Goal: Task Accomplishment & Management: Use online tool/utility

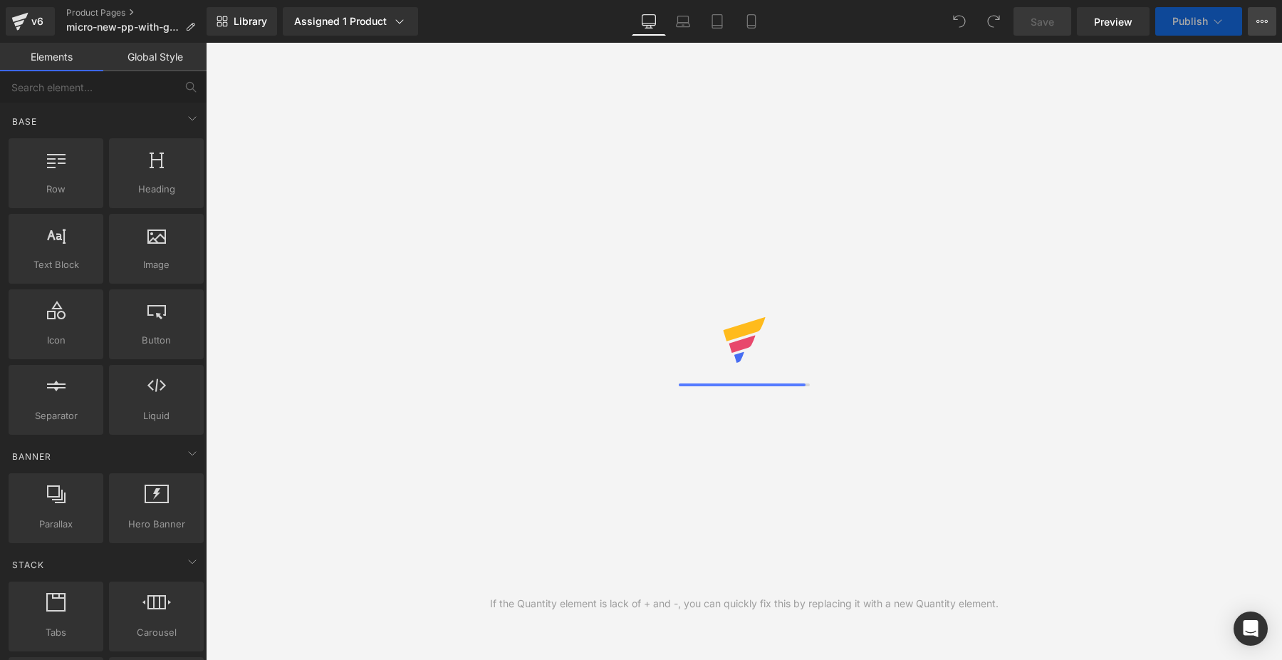
click at [1267, 24] on icon at bounding box center [1262, 21] width 11 height 11
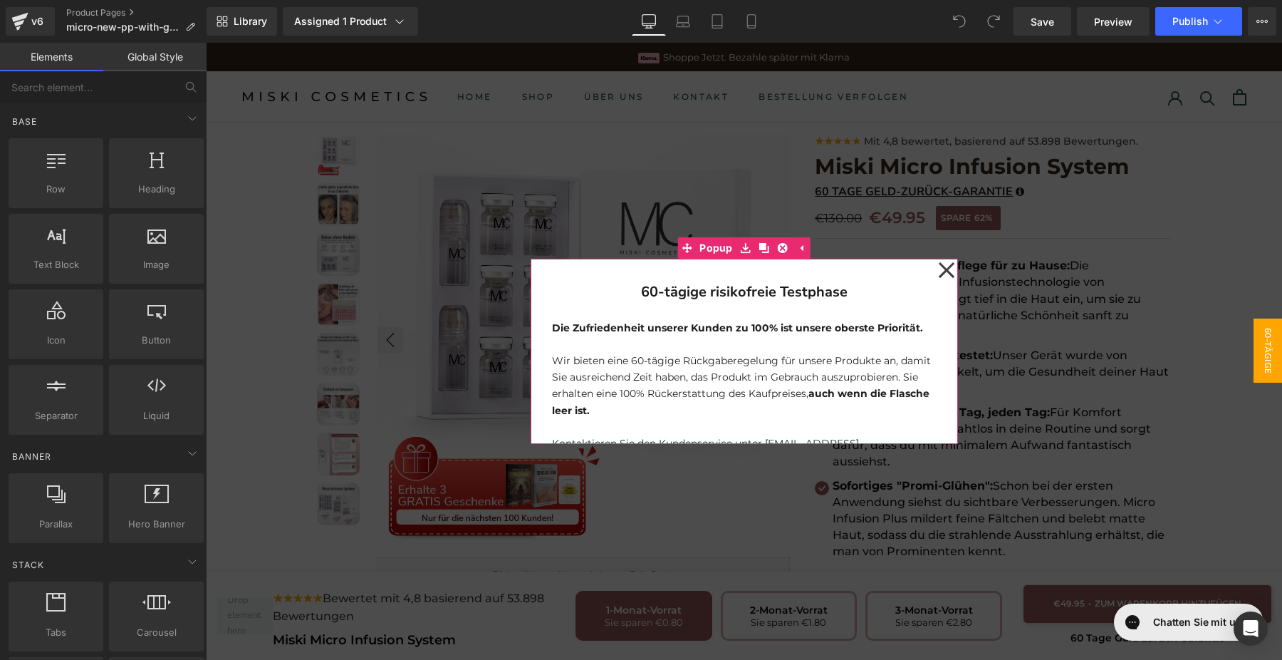
click at [946, 269] on icon at bounding box center [946, 270] width 16 height 16
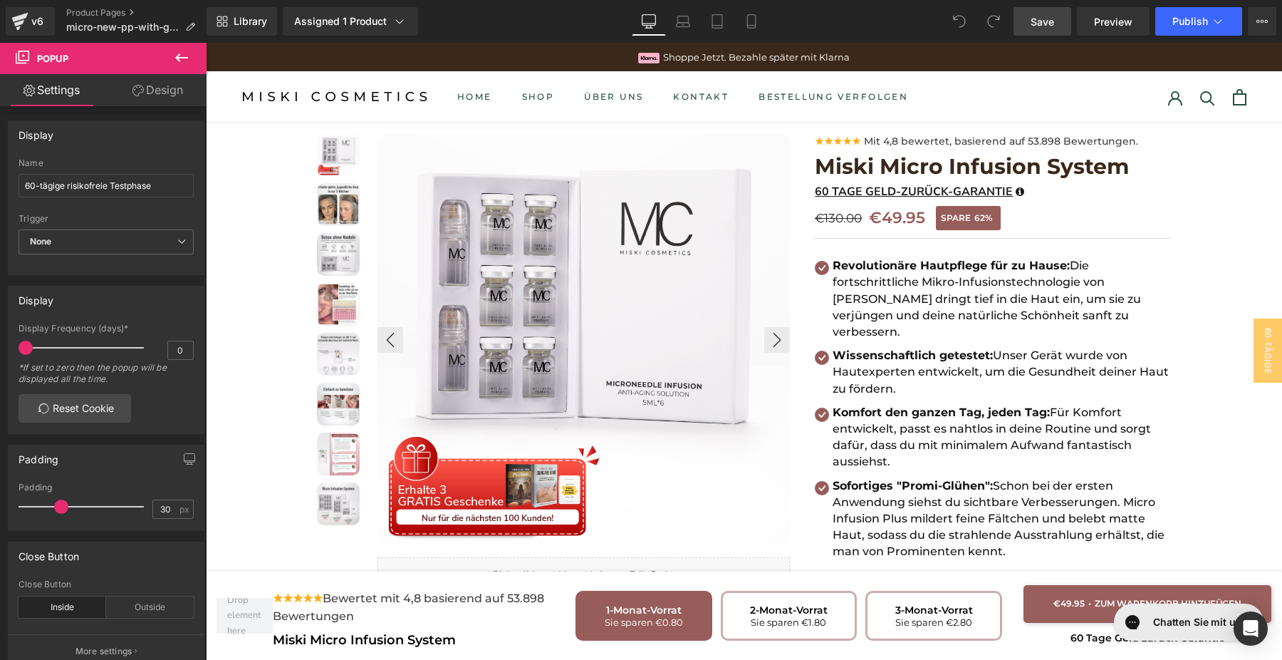
click at [1045, 24] on span "Save" at bounding box center [1043, 21] width 24 height 15
click at [1262, 17] on icon at bounding box center [1262, 21] width 11 height 11
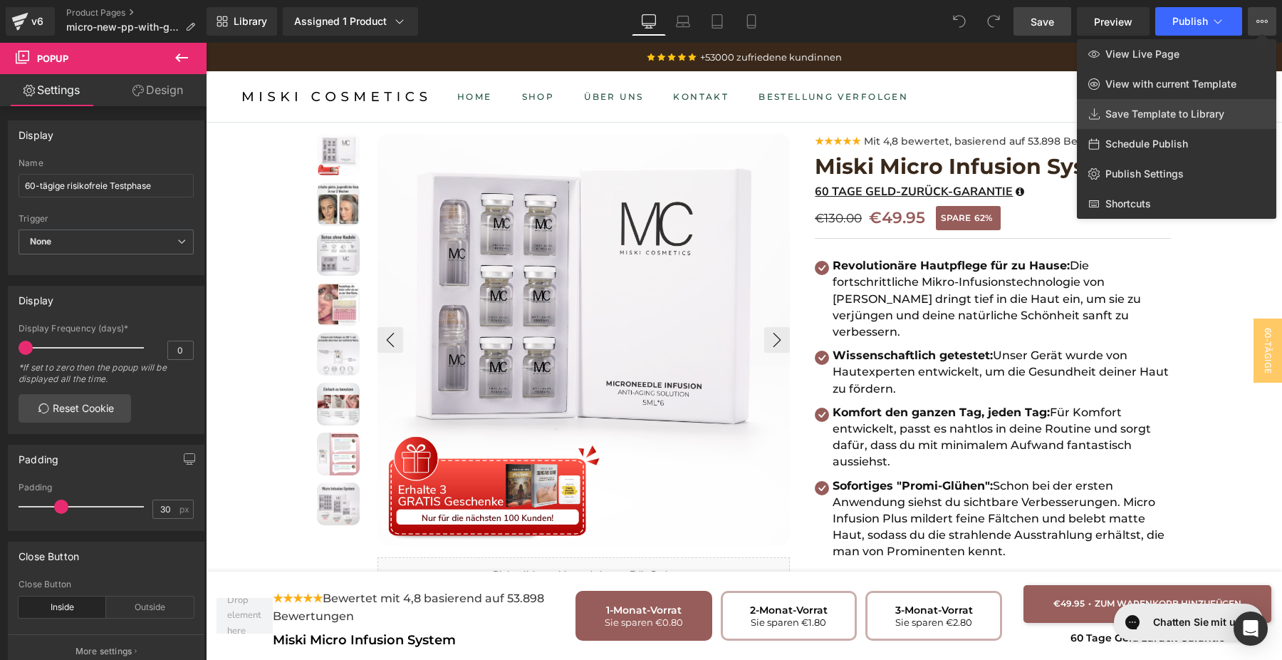
click at [1204, 115] on span "Save Template to Library" at bounding box center [1165, 114] width 119 height 13
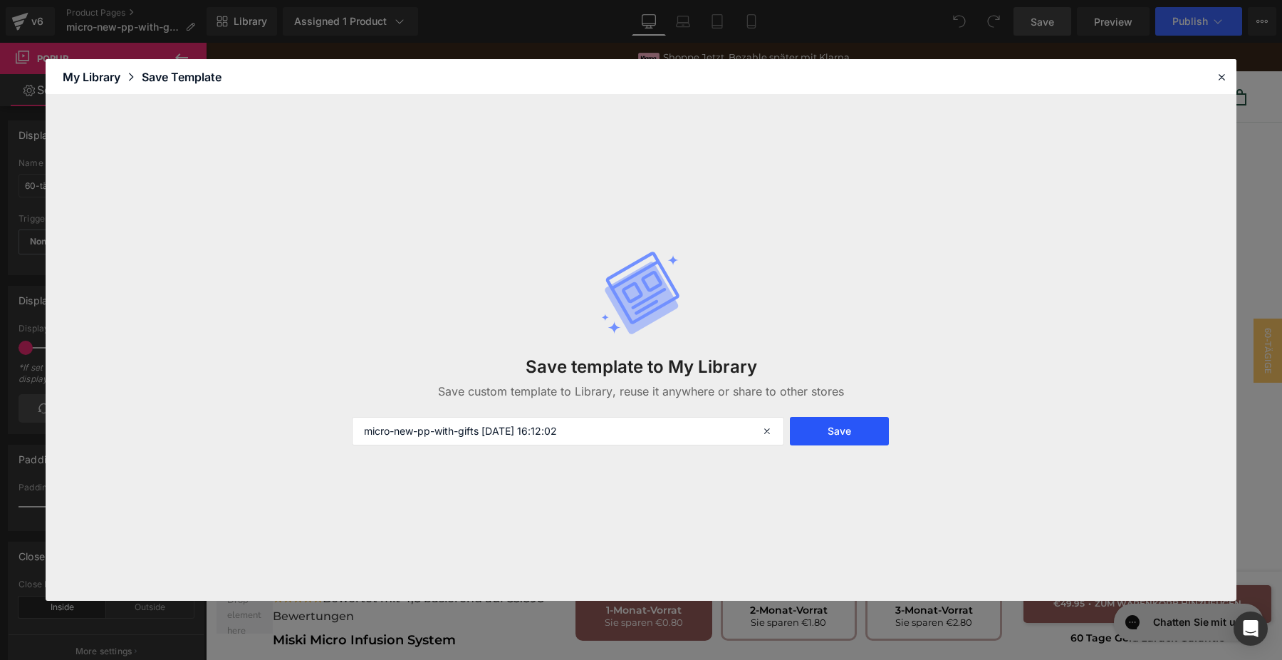
click at [821, 433] on button "Save" at bounding box center [839, 431] width 99 height 28
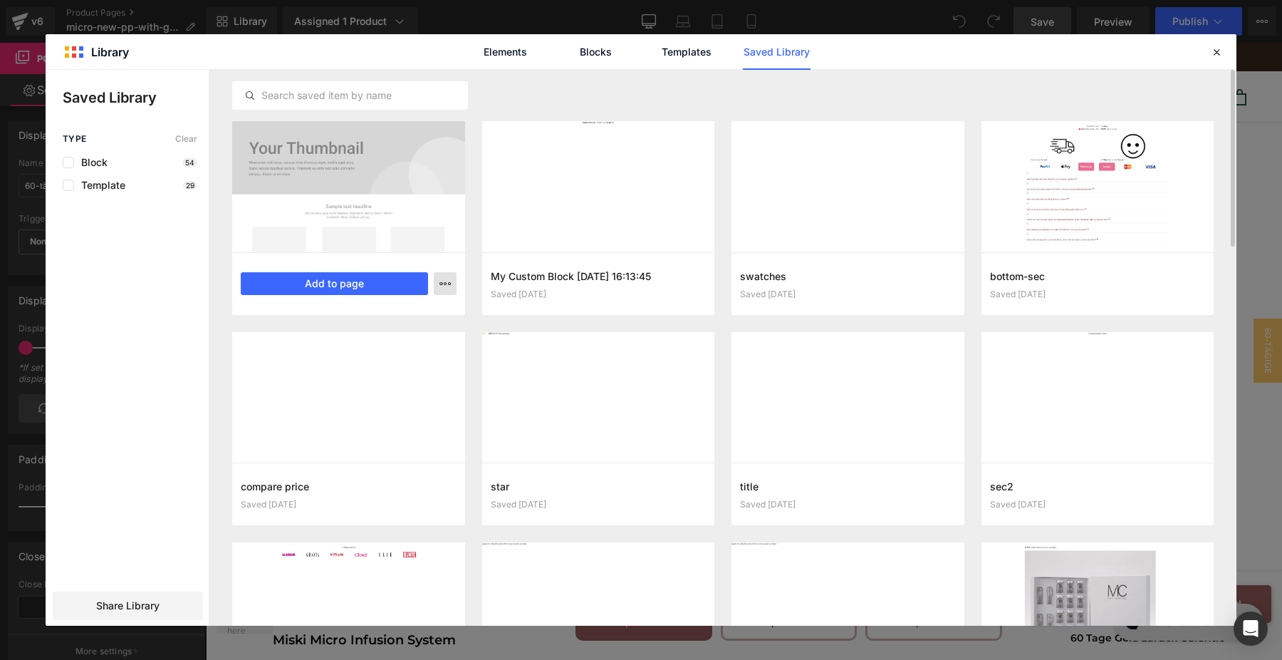
click at [449, 275] on button "button" at bounding box center [445, 283] width 23 height 23
click at [442, 287] on div at bounding box center [641, 348] width 1191 height 556
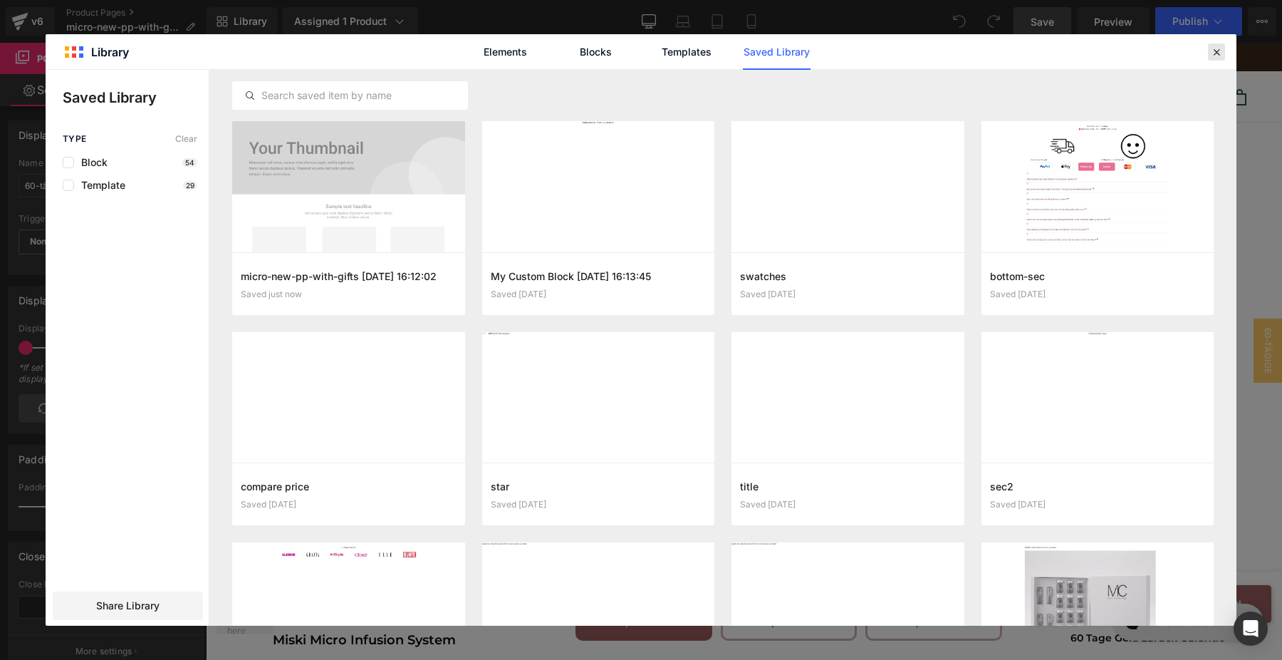
click at [1221, 48] on icon at bounding box center [1216, 52] width 13 height 13
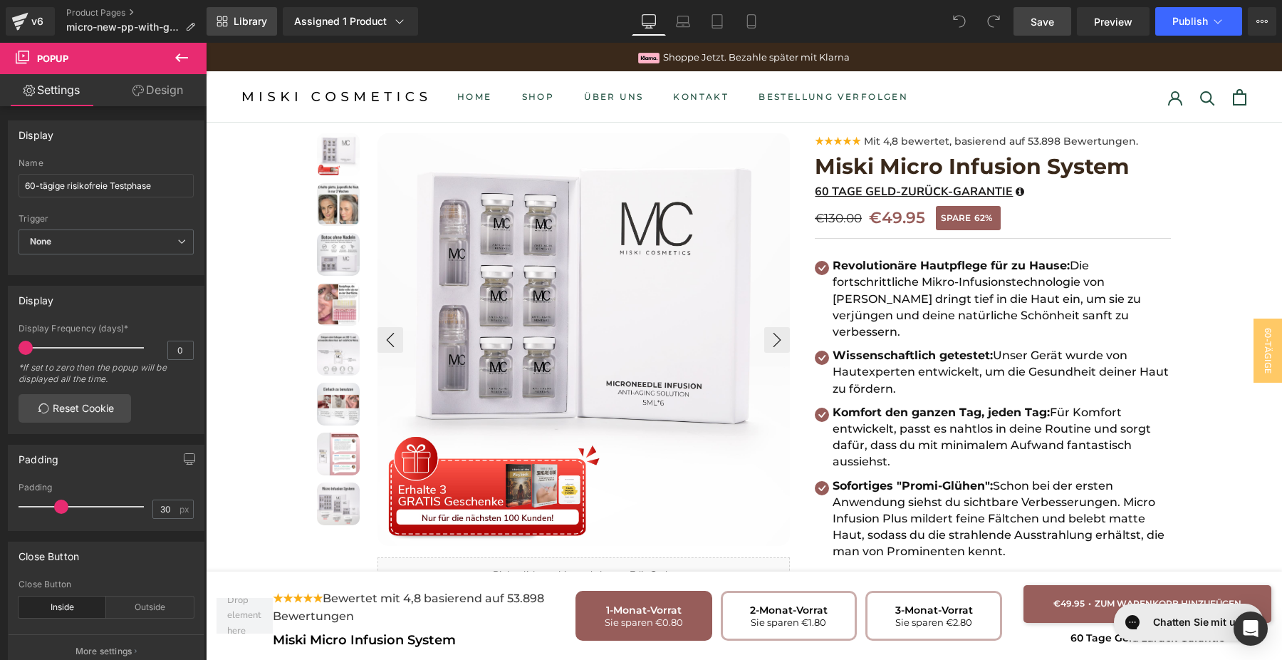
click at [256, 21] on span "Library" at bounding box center [250, 21] width 33 height 13
click at [87, 12] on link "Product Pages" at bounding box center [136, 12] width 140 height 11
